Goal: Task Accomplishment & Management: Manage account settings

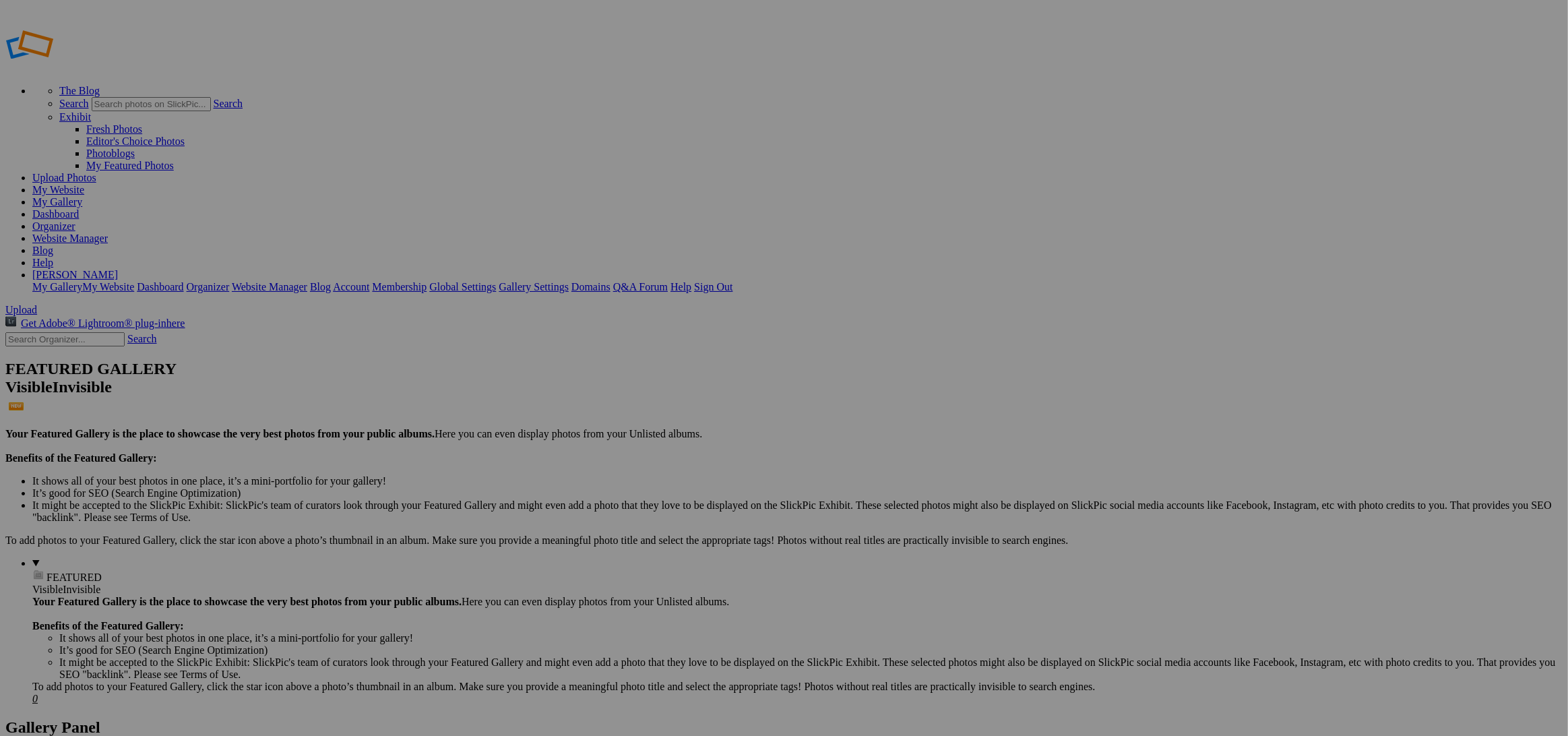
click at [670, 386] on input "text" at bounding box center [679, 393] width 147 height 14
type input "Arena [DATE]"
click at [664, 436] on span "Create" at bounding box center [649, 441] width 28 height 12
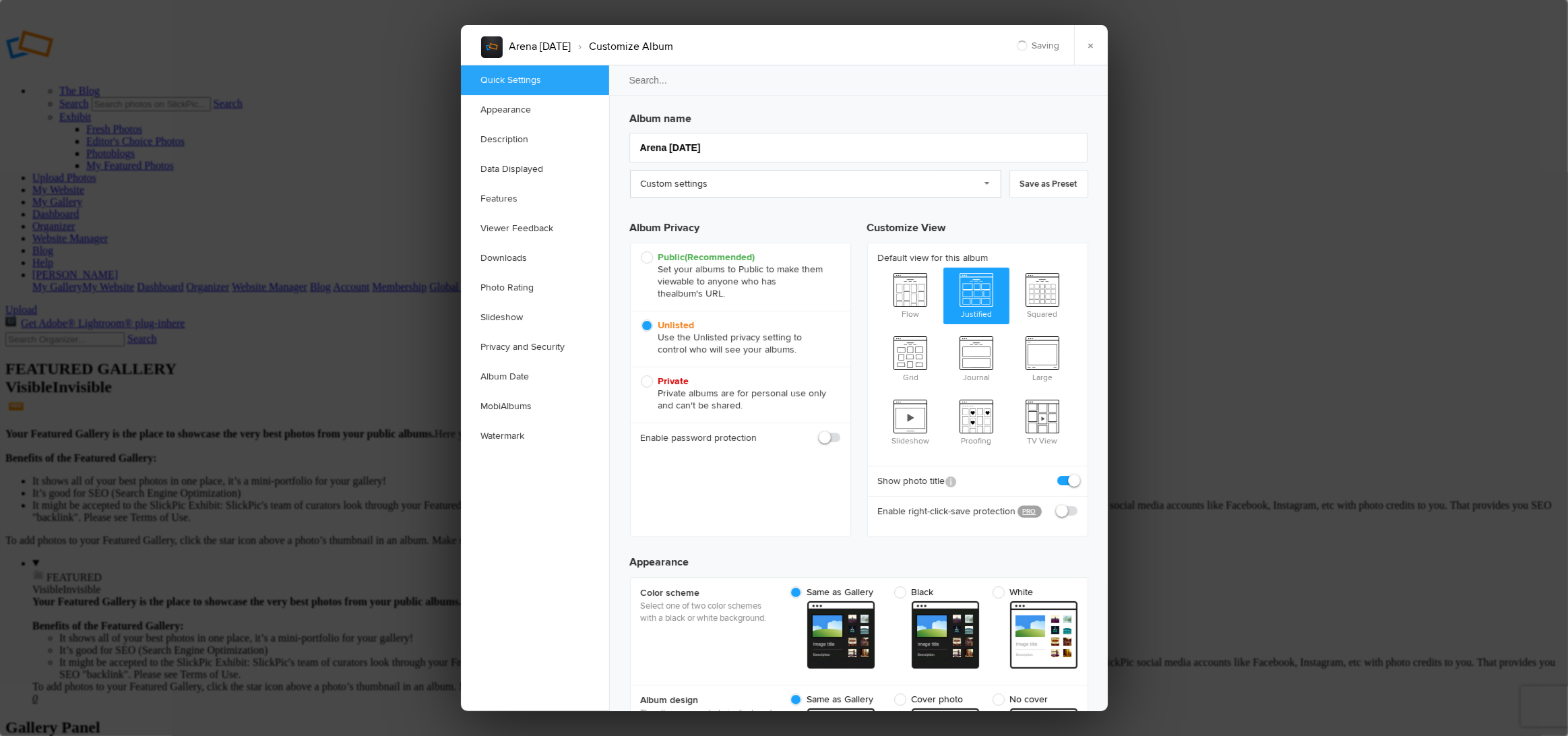
click at [808, 187] on link "Custom settings" at bounding box center [816, 183] width 372 height 28
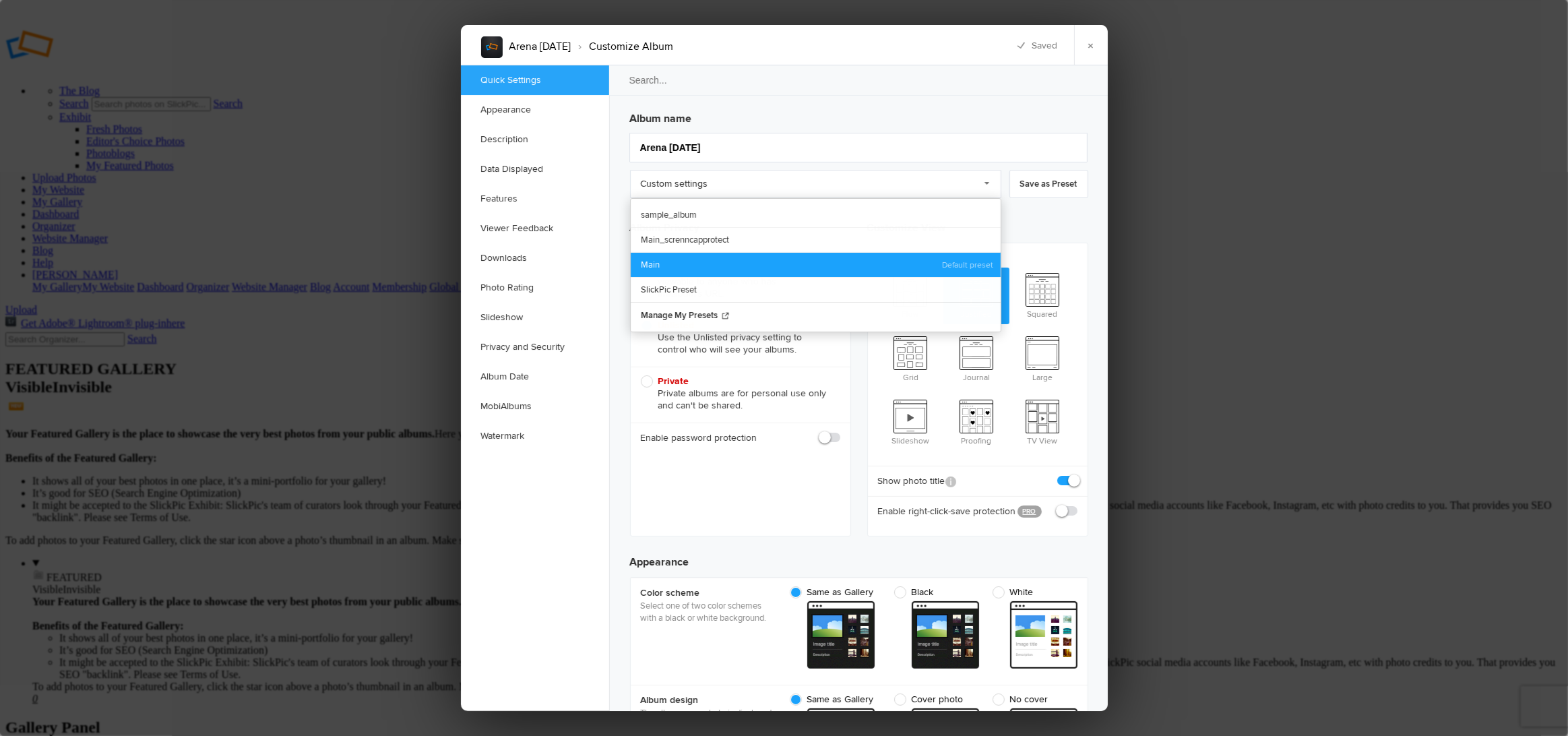
click at [729, 263] on link "Main" at bounding box center [816, 264] width 370 height 25
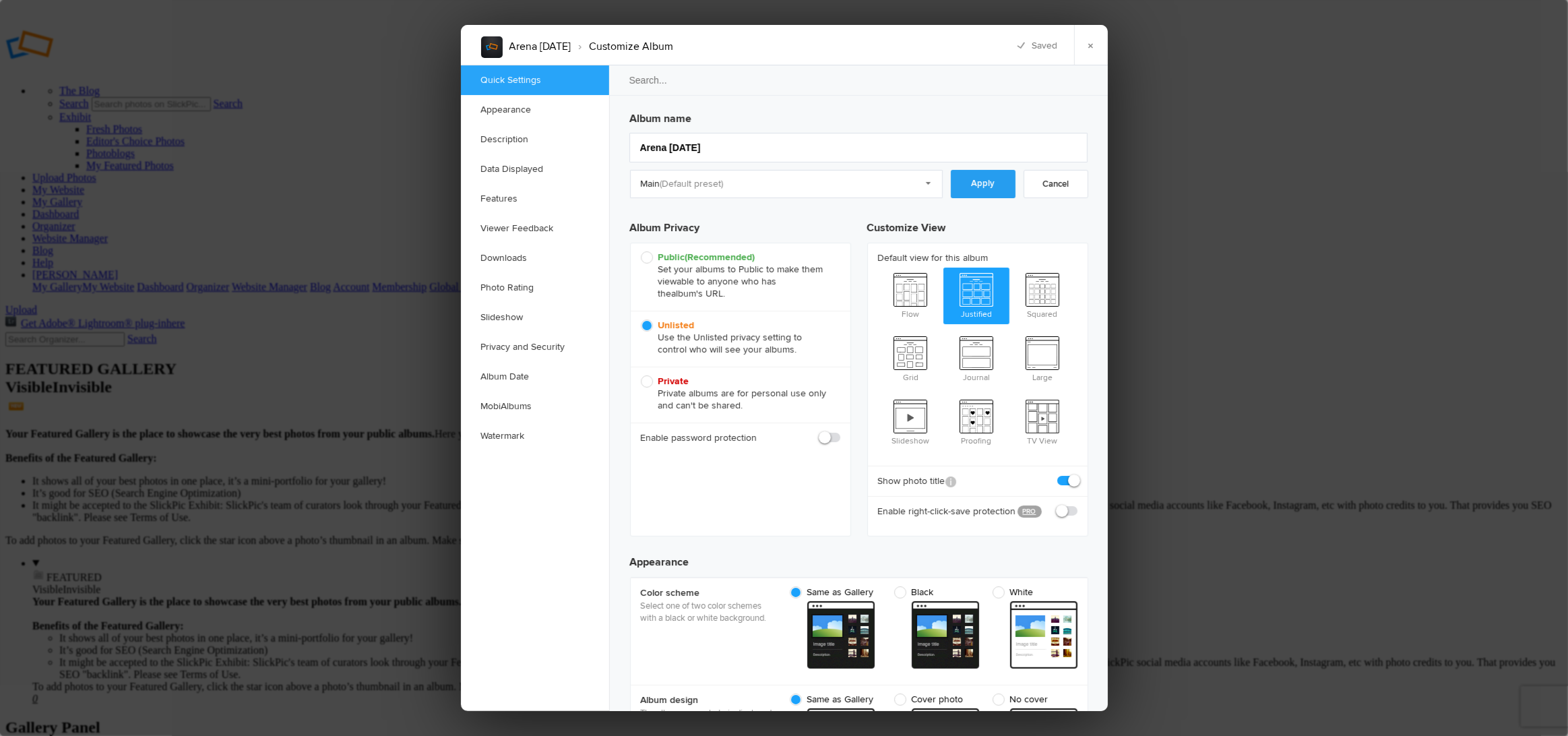
click at [975, 182] on link "Apply" at bounding box center [983, 183] width 65 height 28
checkbox input "true"
click at [1087, 49] on link "×" at bounding box center [1091, 45] width 34 height 40
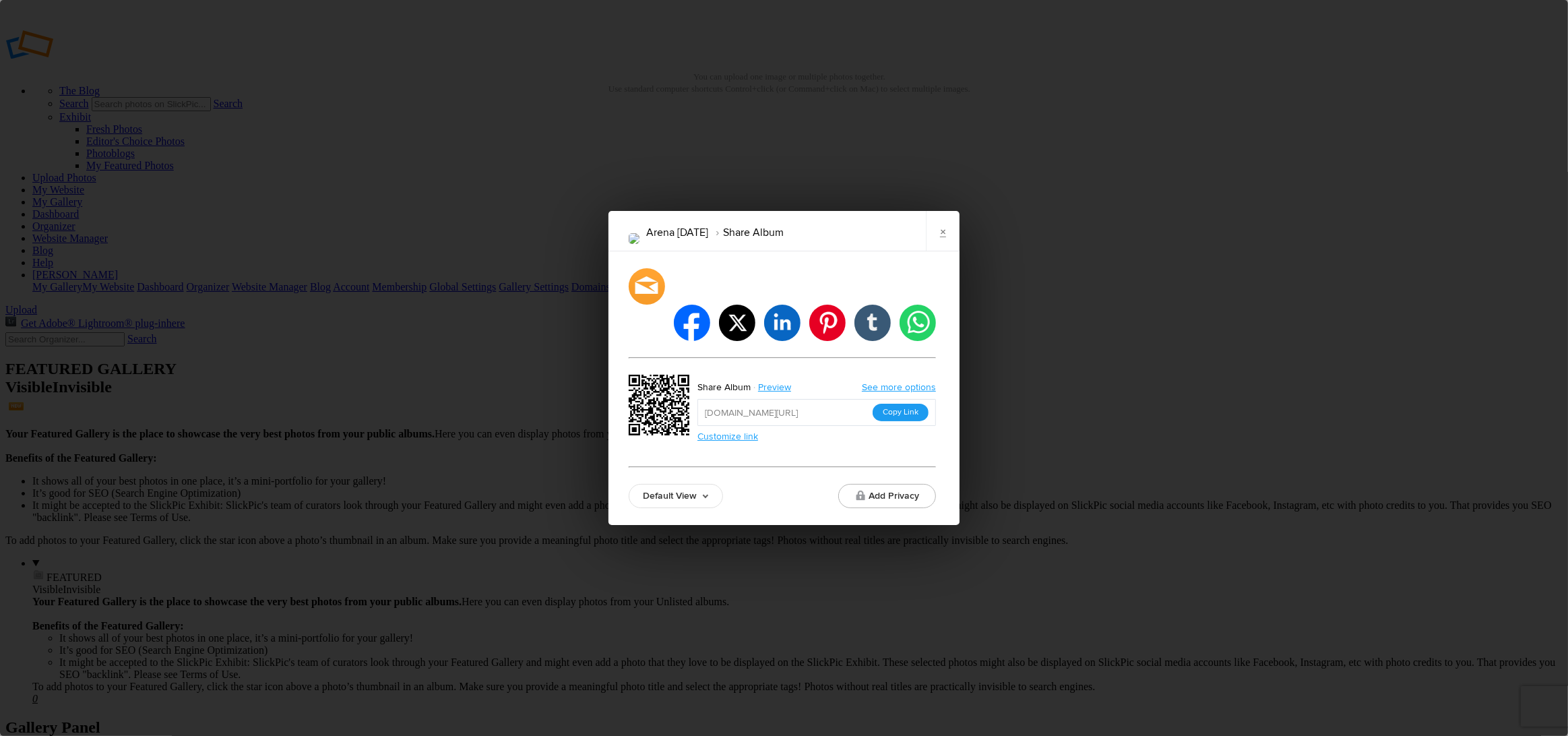
click at [905, 404] on button "Copy Link" at bounding box center [900, 413] width 56 height 17
click at [944, 250] on link "×" at bounding box center [942, 231] width 34 height 40
